Goal: Task Accomplishment & Management: Manage account settings

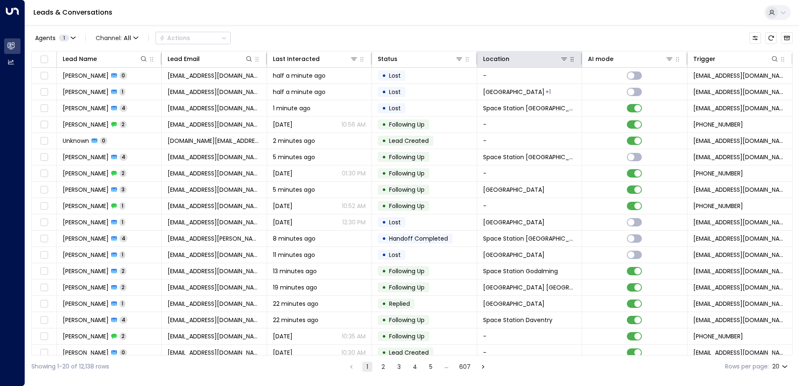
click at [568, 62] on icon "button" at bounding box center [571, 59] width 7 height 7
click at [561, 58] on icon at bounding box center [564, 59] width 6 height 3
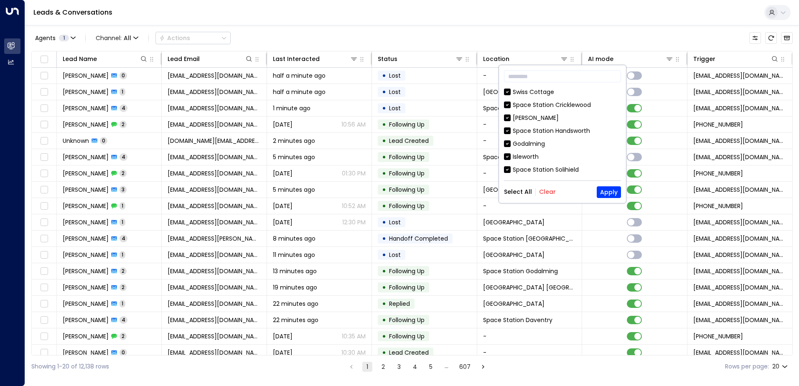
click at [552, 189] on button "Clear" at bounding box center [547, 191] width 17 height 7
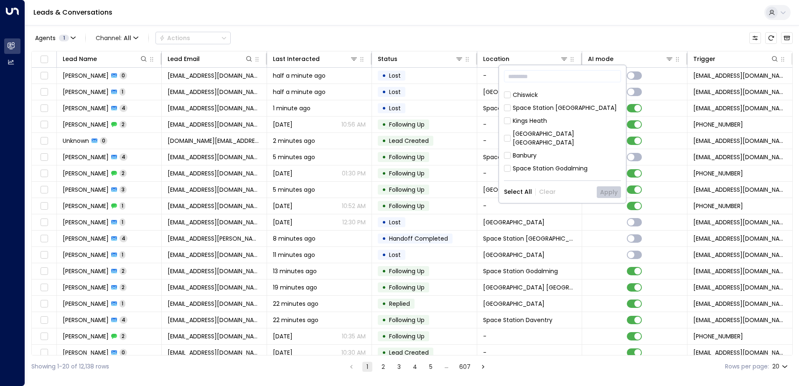
scroll to position [376, 0]
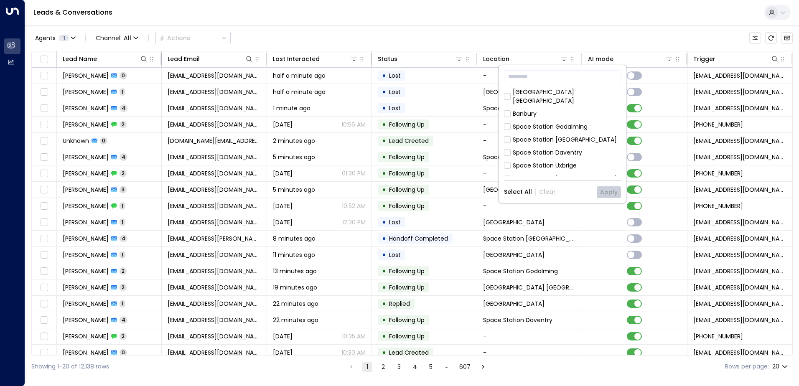
click at [561, 135] on div "Space Station [GEOGRAPHIC_DATA]" at bounding box center [564, 139] width 104 height 9
click at [608, 195] on button "Apply" at bounding box center [608, 192] width 24 height 12
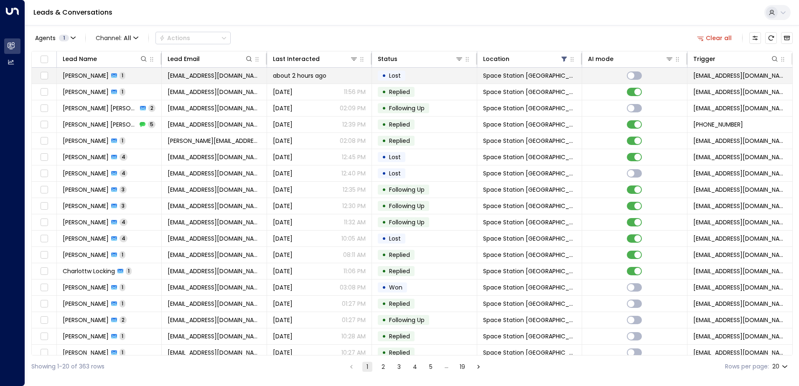
click at [98, 79] on div "[PERSON_NAME] 1" at bounding box center [94, 75] width 63 height 8
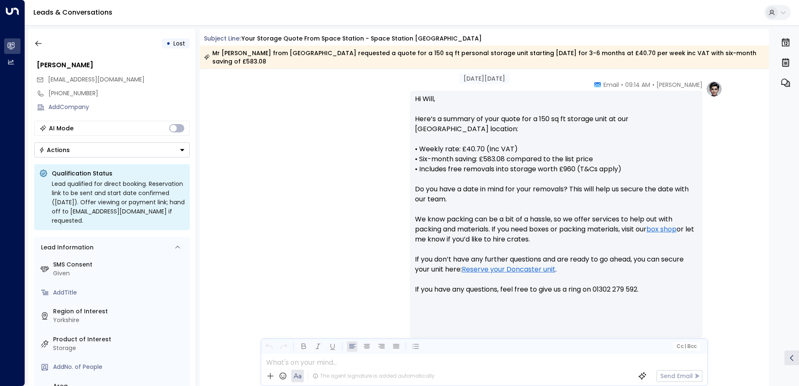
scroll to position [330, 0]
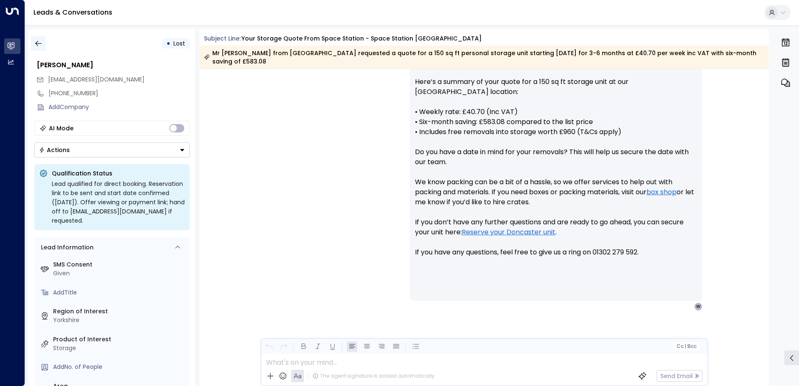
click at [38, 43] on icon "button" at bounding box center [38, 43] width 8 height 8
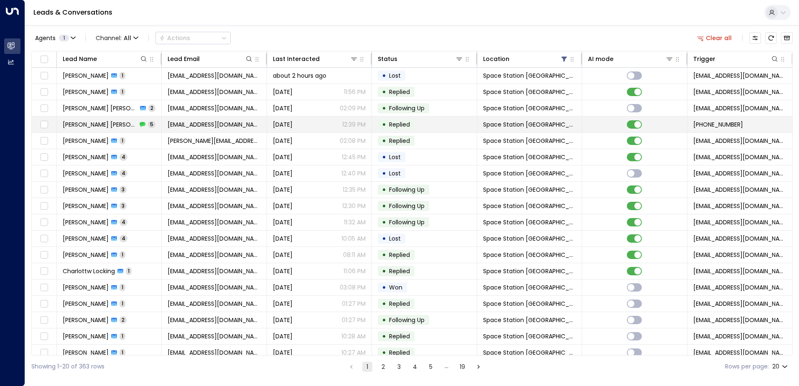
click at [126, 128] on div "[PERSON_NAME] [PERSON_NAME] 5" at bounding box center [109, 124] width 93 height 8
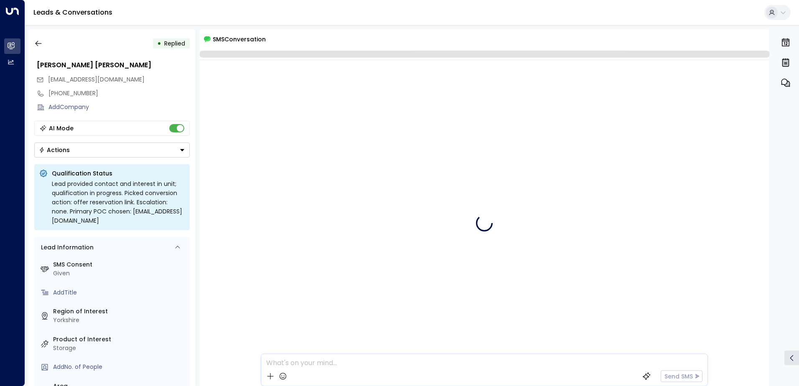
scroll to position [42, 0]
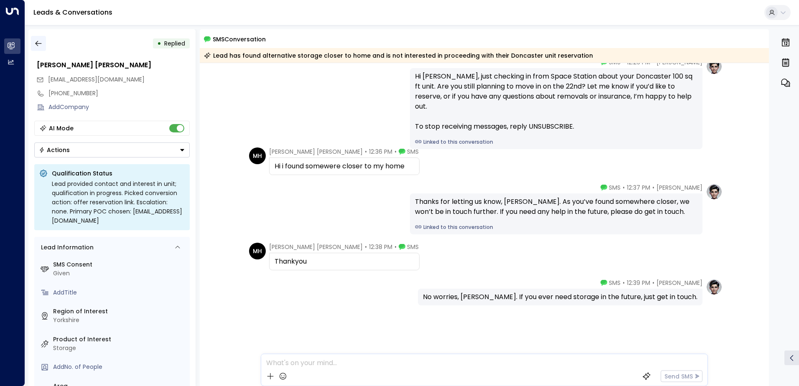
click at [38, 44] on icon "button" at bounding box center [38, 43] width 8 height 8
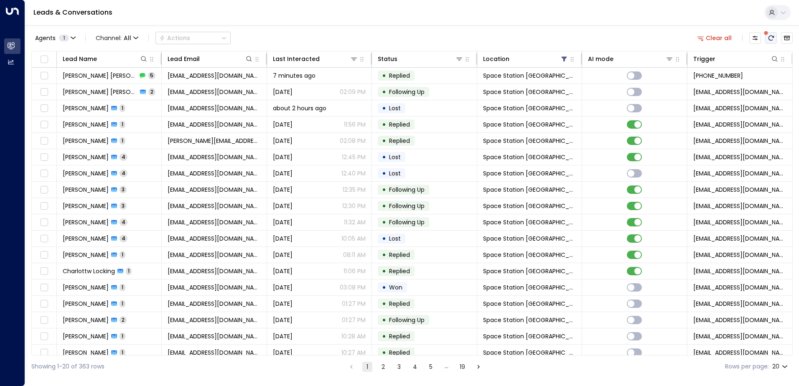
click at [773, 40] on icon "There are new threads available. Refresh the grid to view the latest updates." at bounding box center [770, 38] width 7 height 7
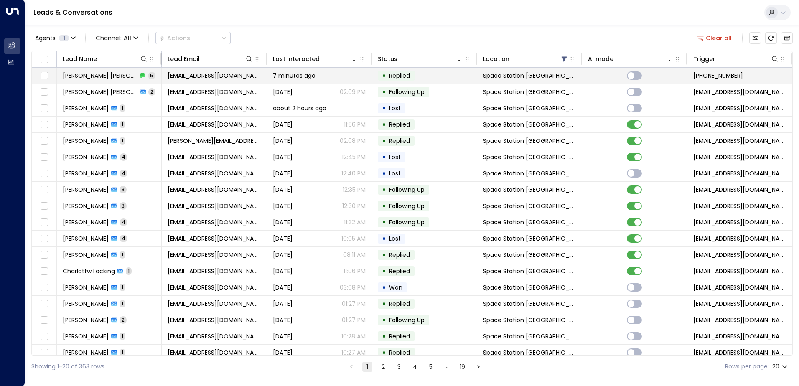
click at [140, 76] on icon at bounding box center [142, 76] width 5 height 5
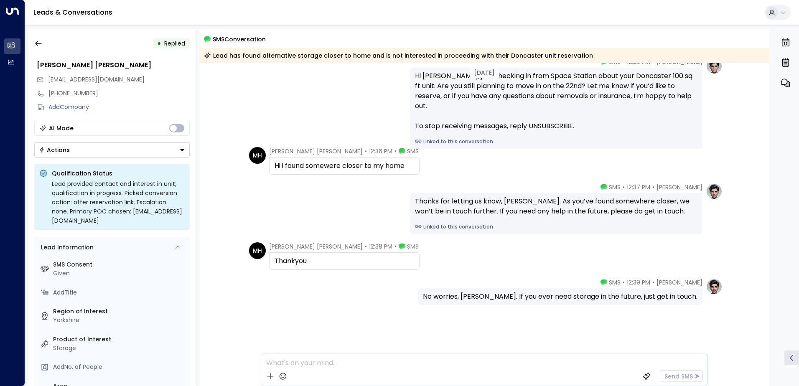
scroll to position [45, 0]
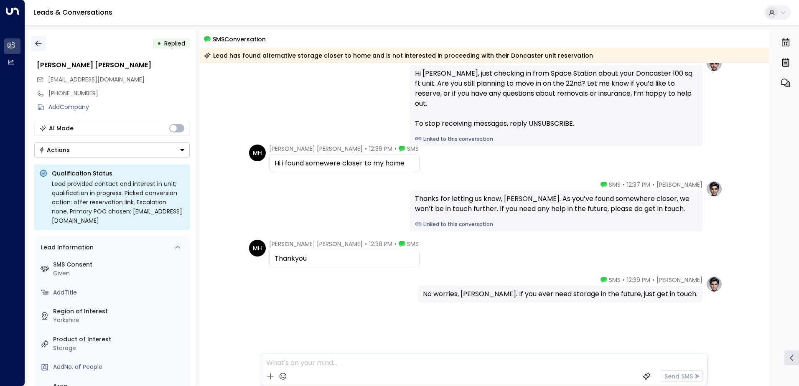
click at [41, 43] on icon "button" at bounding box center [38, 43] width 8 height 8
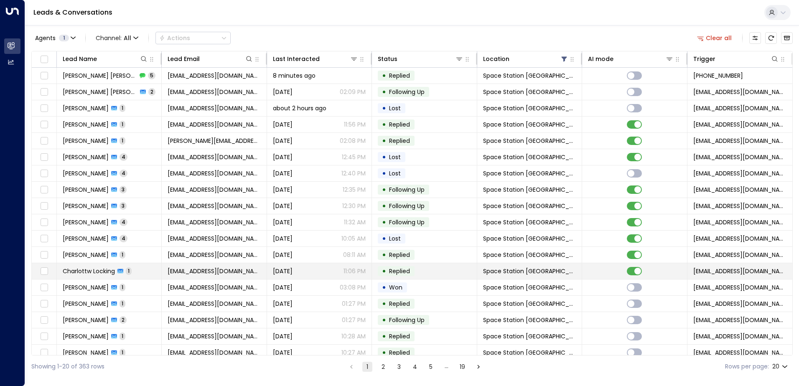
scroll to position [41, 0]
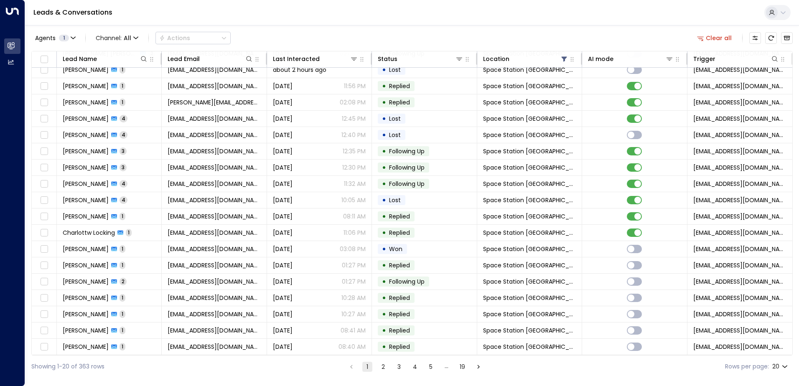
click at [382, 366] on button "2" at bounding box center [383, 367] width 10 height 10
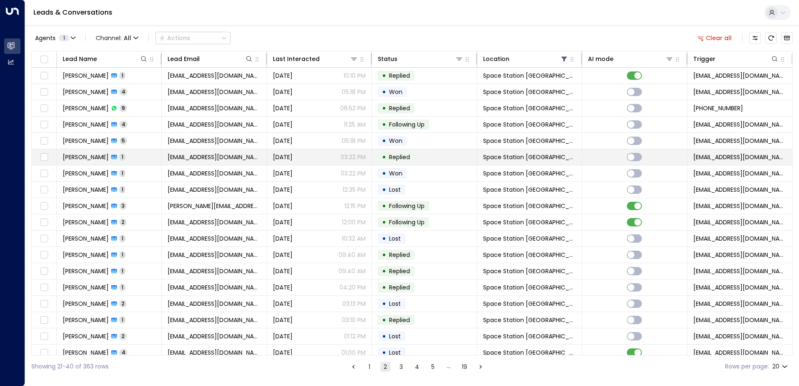
scroll to position [41, 0]
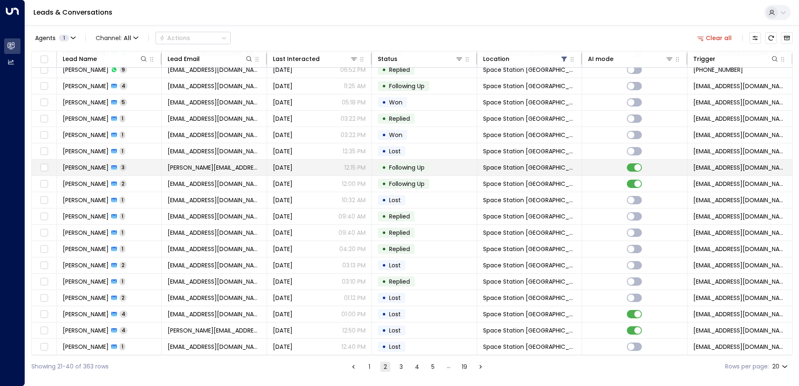
click at [92, 163] on span "[PERSON_NAME]" at bounding box center [86, 167] width 46 height 8
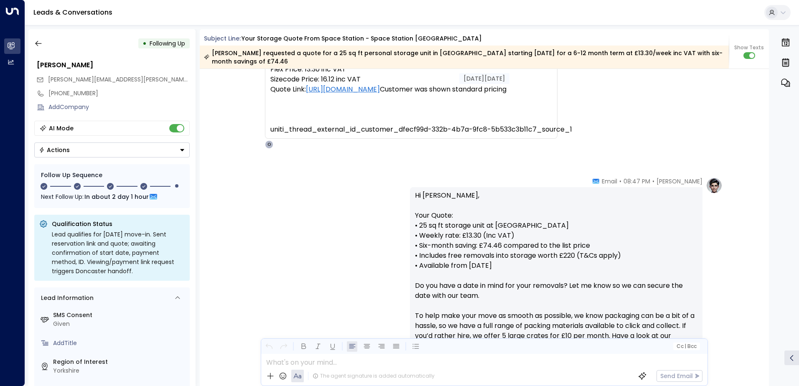
scroll to position [158, 0]
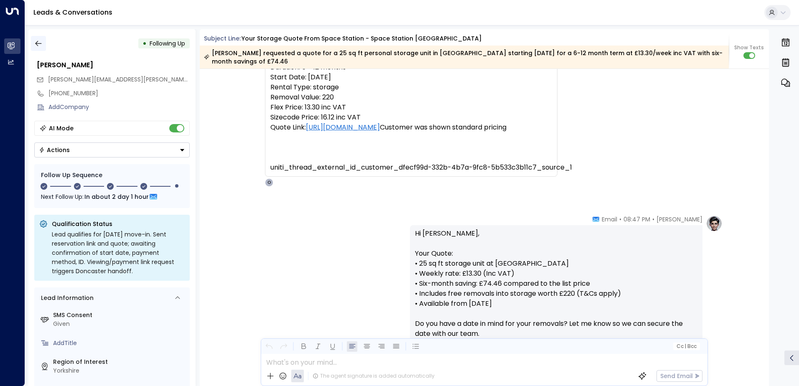
click at [37, 43] on icon "button" at bounding box center [38, 43] width 8 height 8
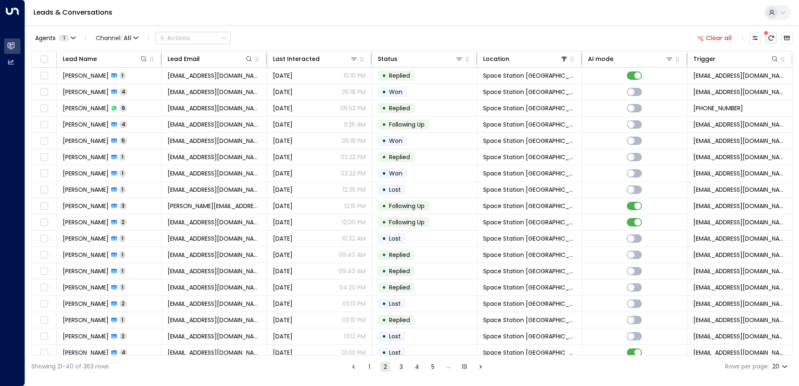
click at [769, 36] on div at bounding box center [771, 38] width 12 height 12
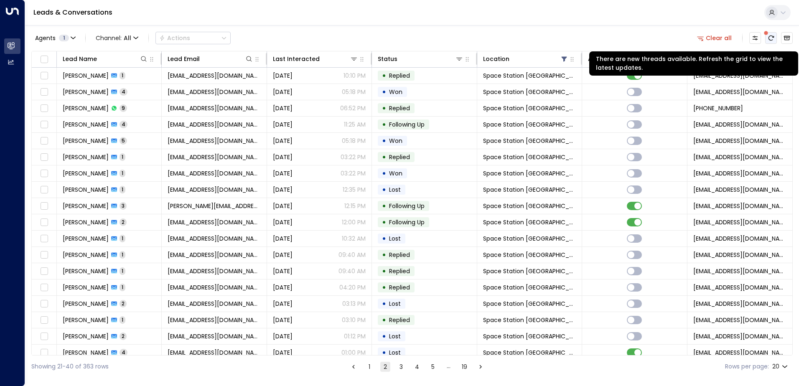
click at [770, 36] on icon "There are new threads available. Refresh the grid to view the latest updates." at bounding box center [770, 38] width 7 height 7
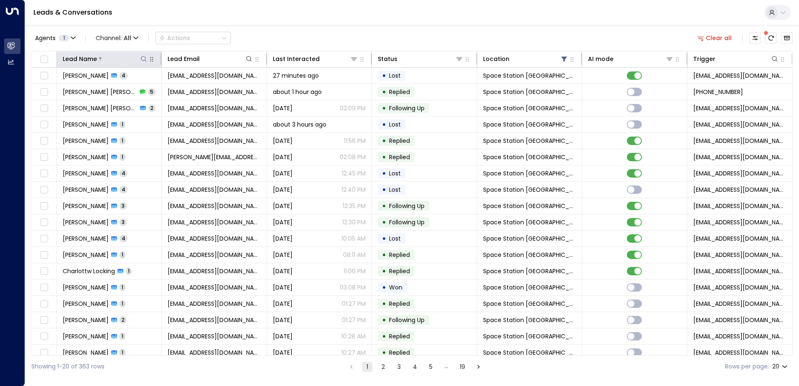
click at [143, 61] on icon at bounding box center [143, 58] width 5 height 5
click at [127, 92] on input "text" at bounding box center [143, 88] width 115 height 15
type input "***"
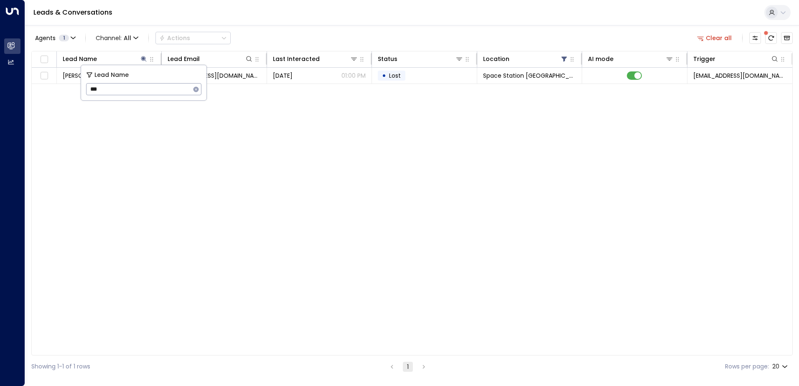
click at [325, 238] on div "Lead Name Lead Email Last Interacted Status Location AI mode Trigger [PERSON_NA…" at bounding box center [411, 203] width 761 height 304
